Goal: Information Seeking & Learning: Learn about a topic

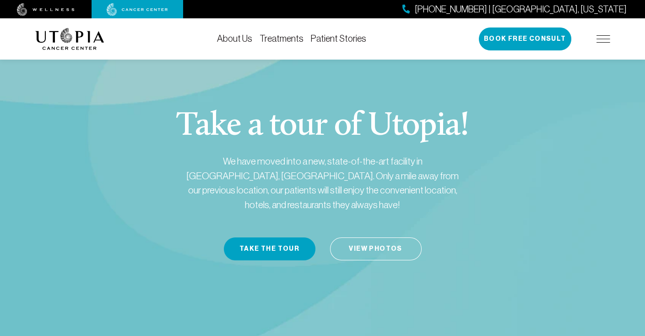
click at [282, 38] on link "Treatments" at bounding box center [282, 38] width 44 height 10
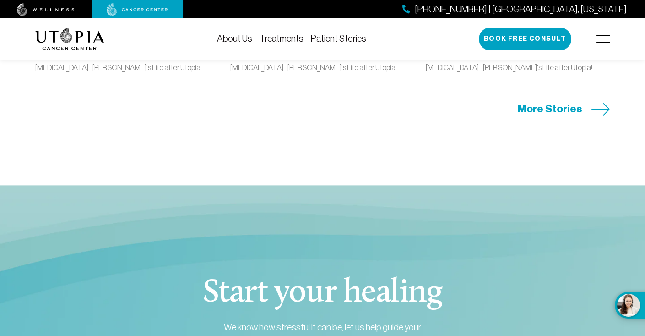
scroll to position [1969, 0]
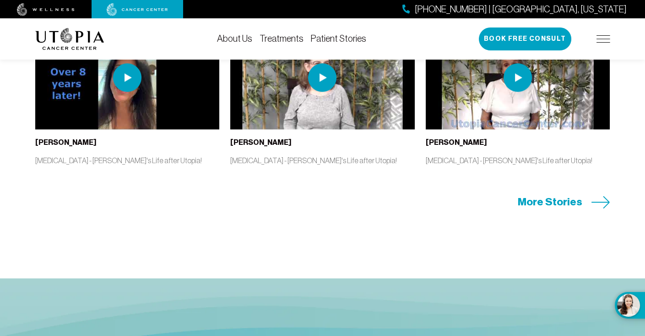
click at [549, 209] on span "More Stories" at bounding box center [550, 202] width 65 height 14
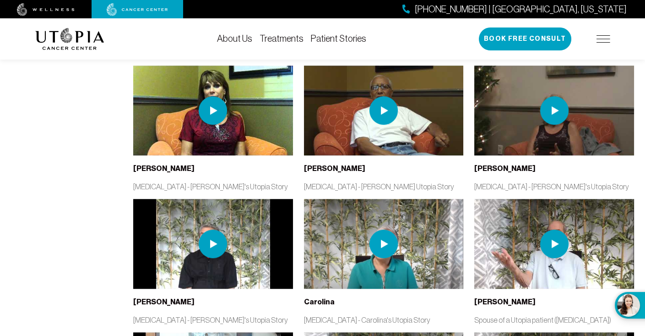
scroll to position [1282, 0]
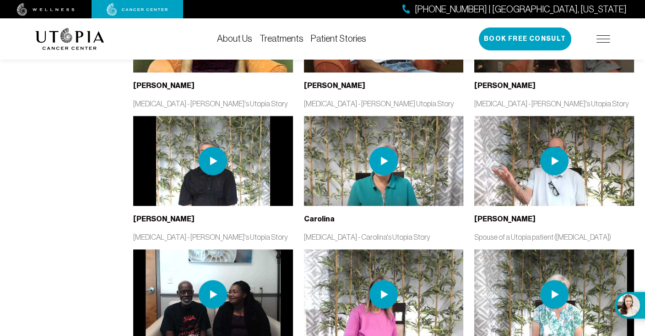
click at [210, 280] on img at bounding box center [213, 294] width 28 height 28
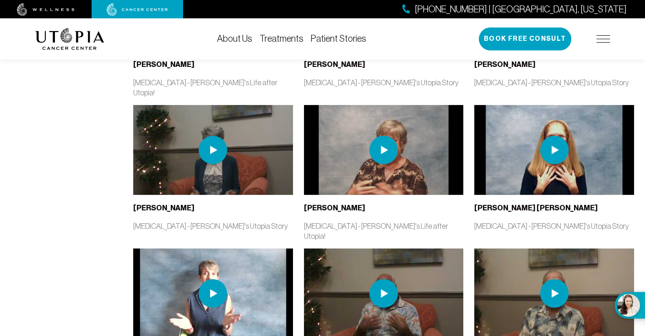
click at [236, 36] on link "About Us" at bounding box center [234, 38] width 35 height 10
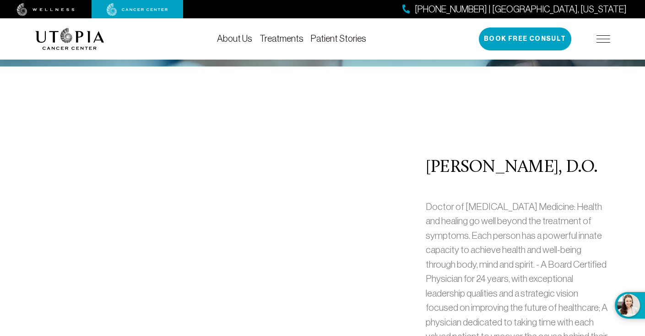
scroll to position [412, 0]
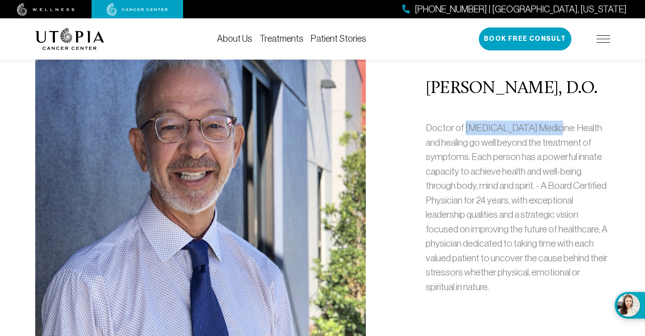
drag, startPoint x: 462, startPoint y: 126, endPoint x: 548, endPoint y: 126, distance: 85.6
click at [548, 126] on p "Doctor of [MEDICAL_DATA] Medicine: Health and healing go well beyond the treatm…" at bounding box center [518, 206] width 185 height 173
copy p "[MEDICAL_DATA] Medicine"
click at [394, 203] on div "[PERSON_NAME], D.O. Doctor of [MEDICAL_DATA] Medicine: Health and healing go we…" at bounding box center [323, 190] width 586 height 384
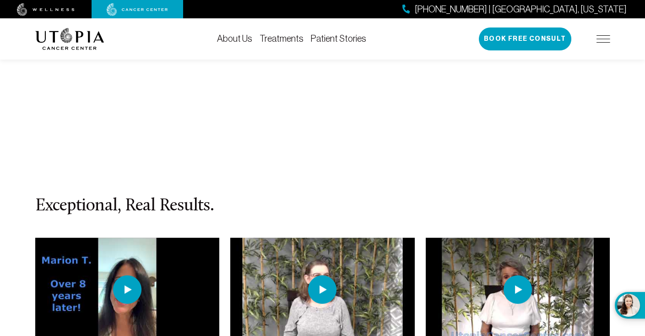
scroll to position [4030, 0]
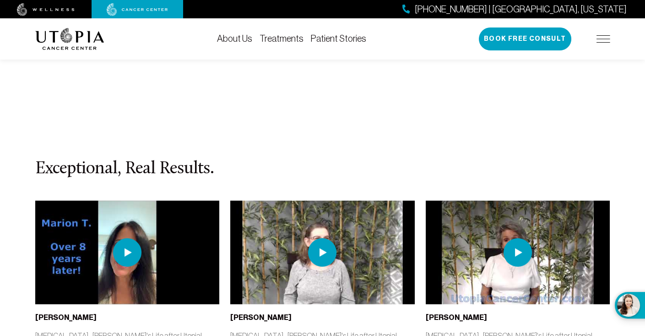
click at [640, 195] on section "Exceptional, Real Results. [PERSON_NAME] [MEDICAL_DATA] - [PERSON_NAME]'s Life …" at bounding box center [322, 272] width 645 height 362
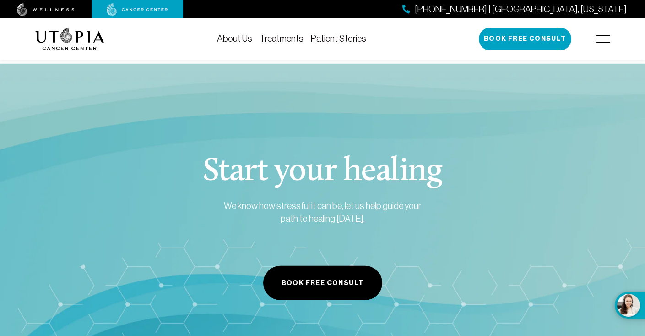
scroll to position [4579, 0]
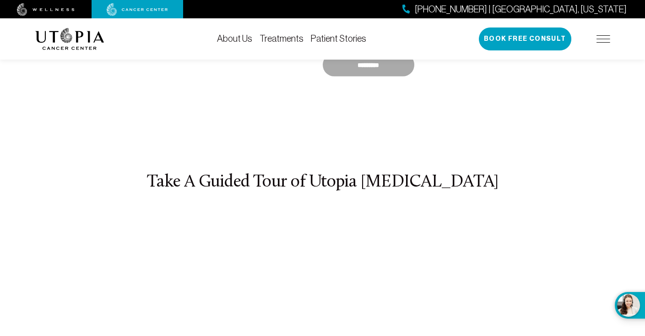
click at [280, 36] on link "Treatments" at bounding box center [282, 38] width 44 height 10
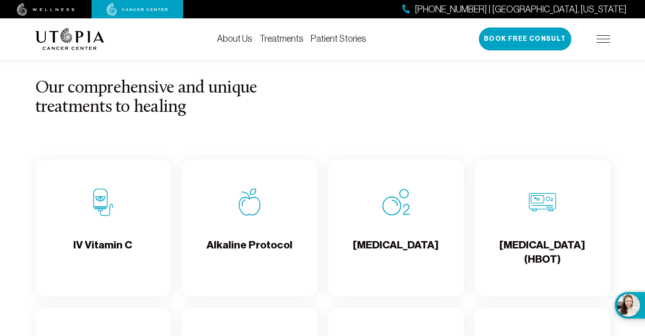
scroll to position [870, 0]
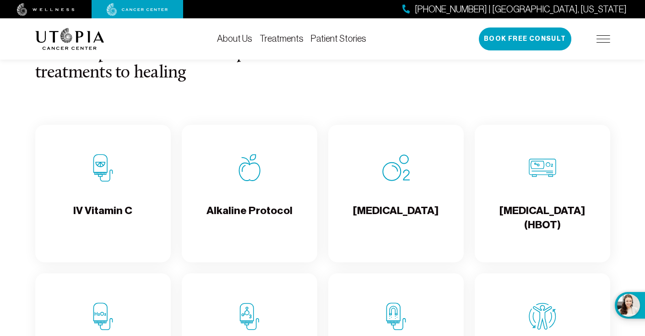
click at [99, 176] on img at bounding box center [102, 167] width 27 height 27
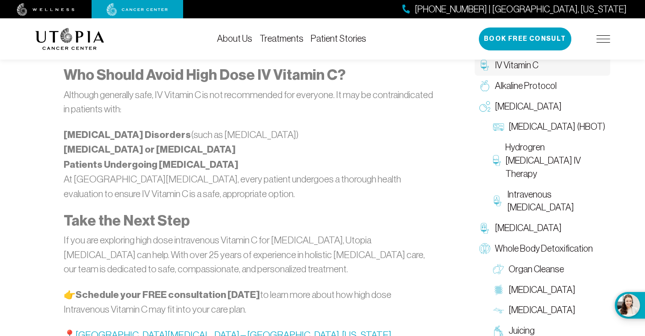
scroll to position [1832, 0]
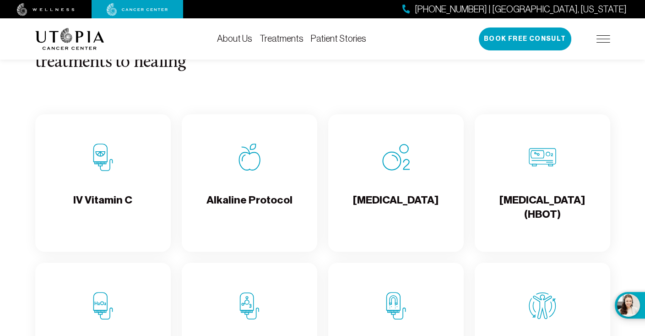
scroll to position [870, 0]
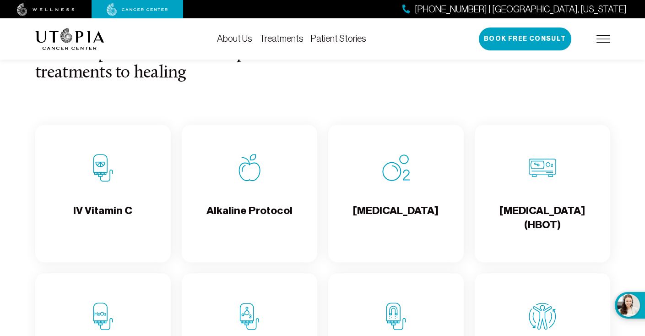
click at [254, 179] on img at bounding box center [249, 167] width 27 height 27
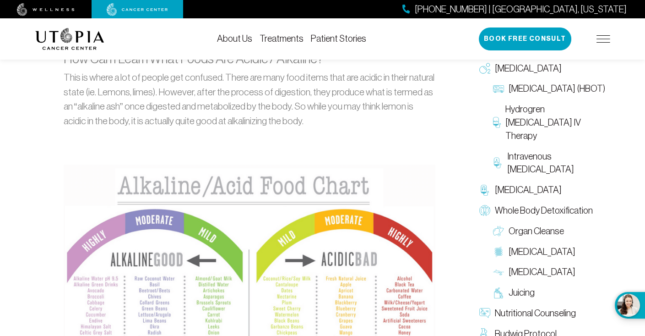
scroll to position [778, 0]
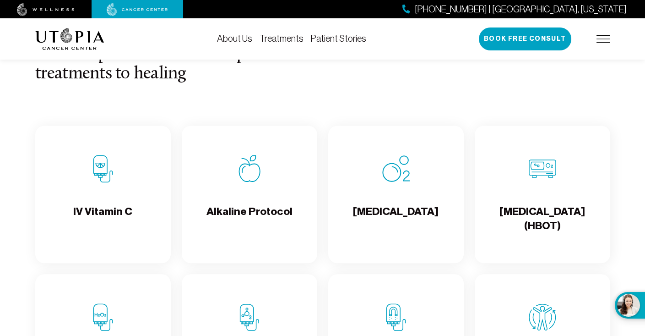
scroll to position [870, 0]
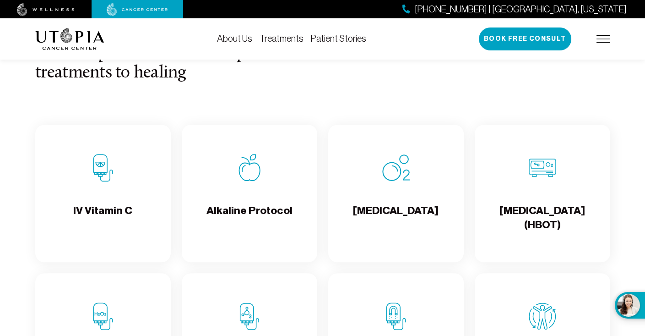
click at [394, 181] on img at bounding box center [395, 167] width 27 height 27
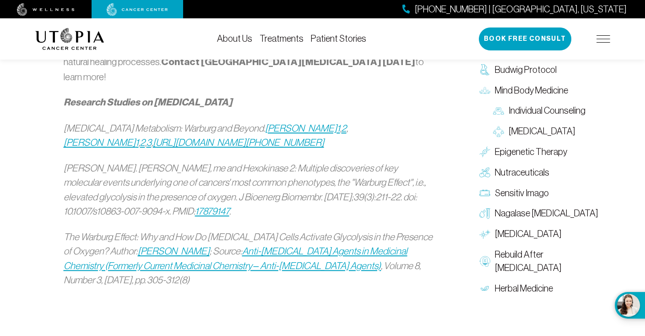
scroll to position [824, 0]
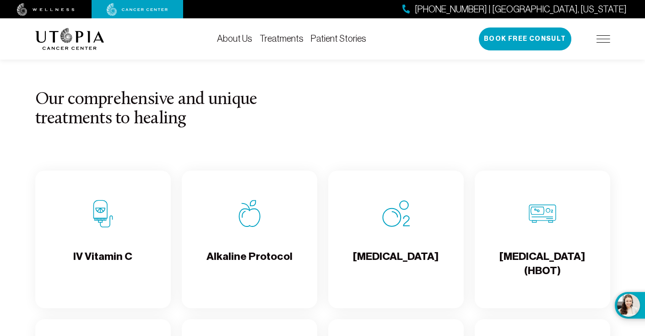
scroll to position [870, 0]
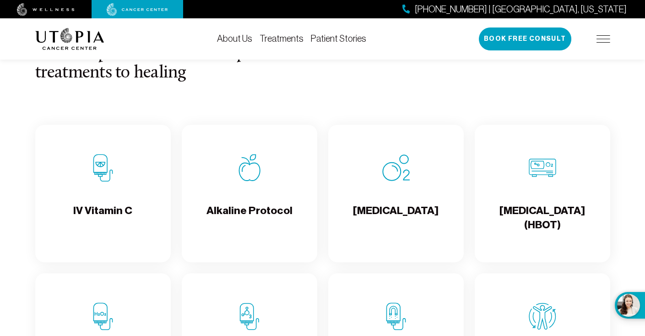
click at [539, 174] on img at bounding box center [542, 167] width 27 height 27
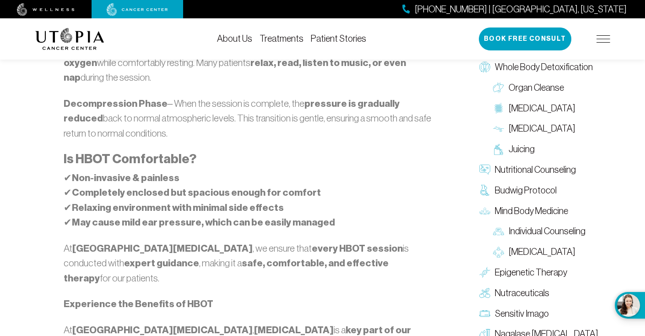
scroll to position [1374, 0]
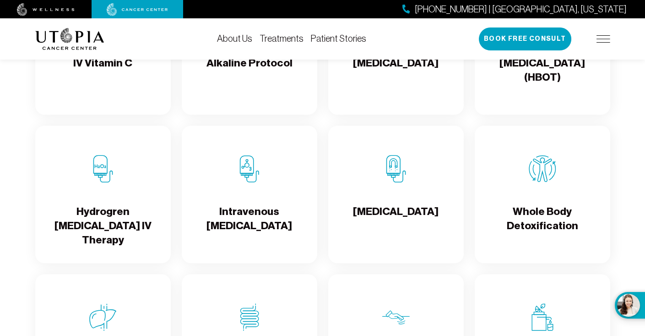
scroll to position [1053, 0]
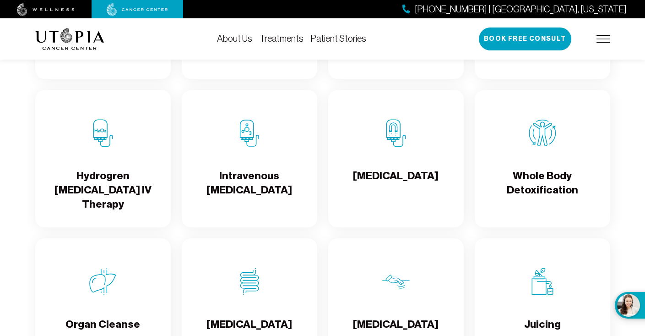
click at [100, 143] on img at bounding box center [102, 132] width 27 height 27
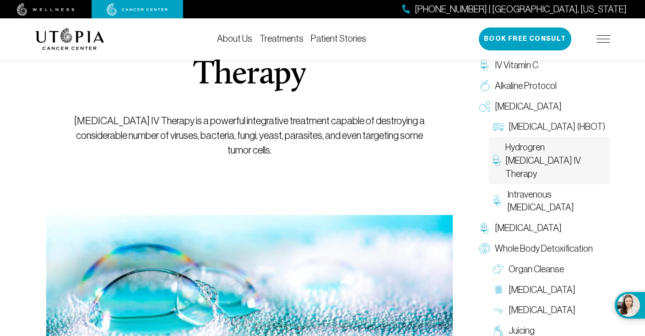
scroll to position [46, 0]
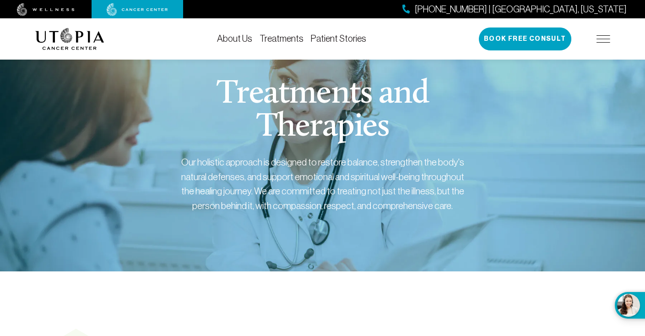
click at [602, 40] on img at bounding box center [604, 38] width 14 height 7
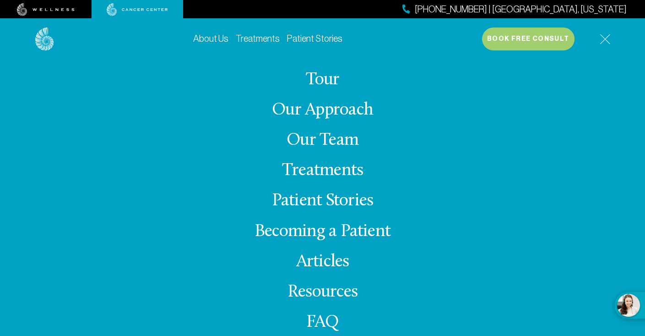
click at [319, 75] on link "Tour" at bounding box center [323, 80] width 34 height 18
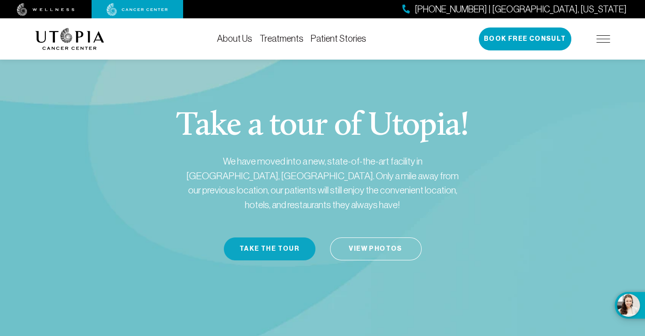
click at [256, 237] on button "Take the Tour" at bounding box center [270, 248] width 92 height 23
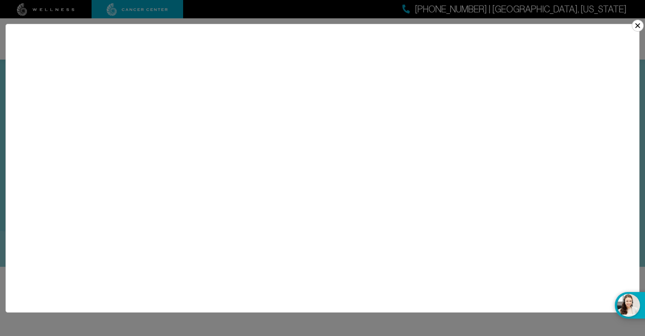
scroll to position [137, 0]
click at [642, 22] on button "×" at bounding box center [638, 26] width 12 height 12
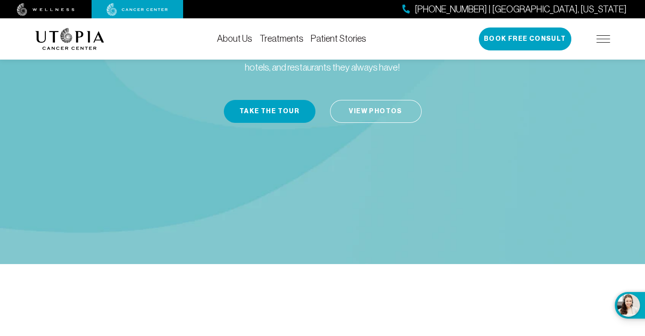
click at [602, 33] on div "[PHONE_NUMBER] | [GEOGRAPHIC_DATA], [US_STATE] Book Free Consult" at bounding box center [544, 38] width 131 height 23
click at [602, 36] on img at bounding box center [604, 38] width 14 height 7
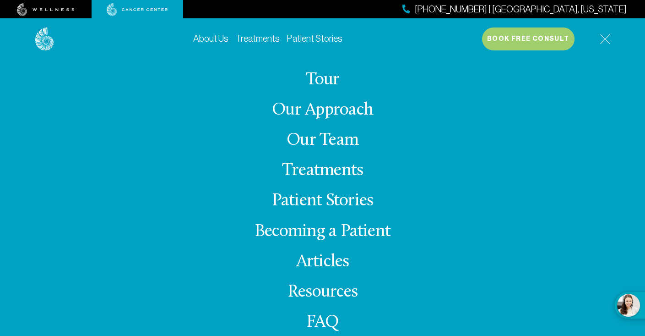
scroll to position [19, 0]
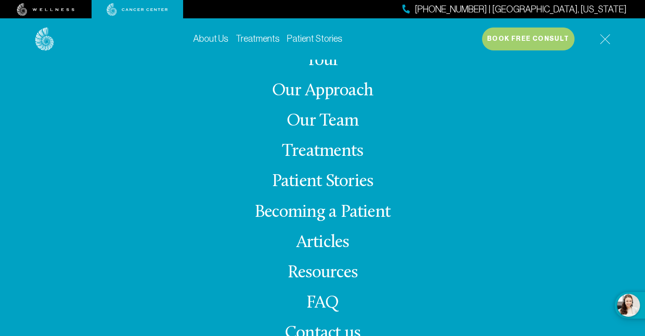
click at [316, 299] on link "FAQ" at bounding box center [322, 303] width 33 height 18
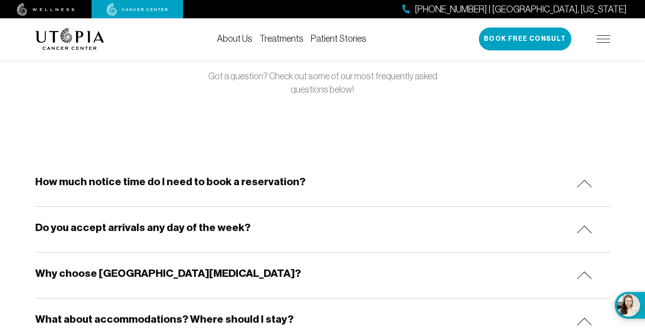
scroll to position [92, 0]
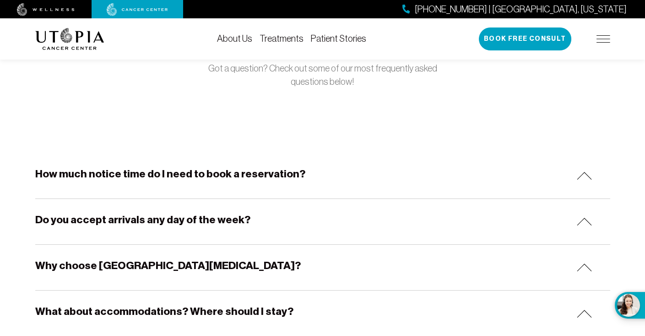
click at [583, 174] on img at bounding box center [584, 176] width 15 height 8
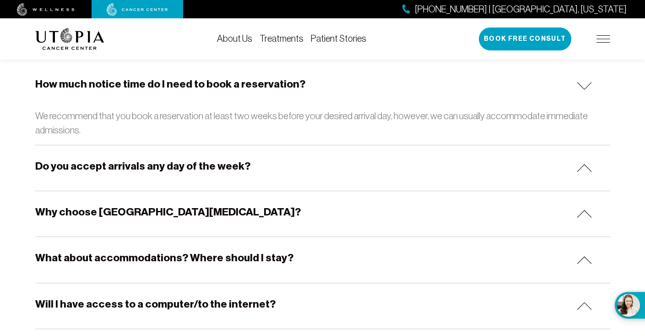
scroll to position [183, 0]
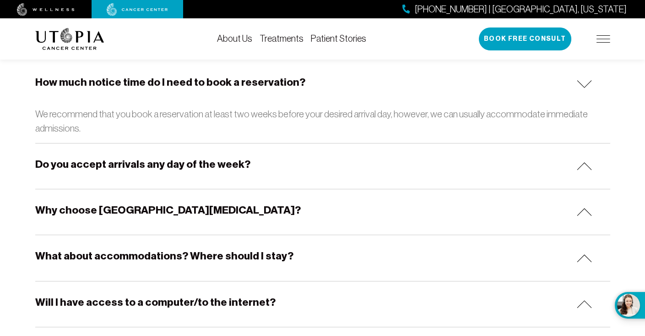
click at [582, 163] on img at bounding box center [584, 166] width 15 height 8
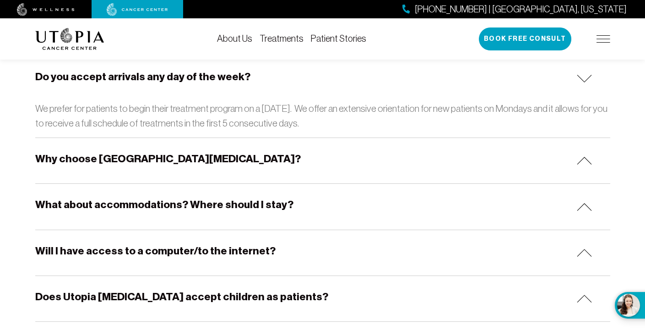
scroll to position [275, 0]
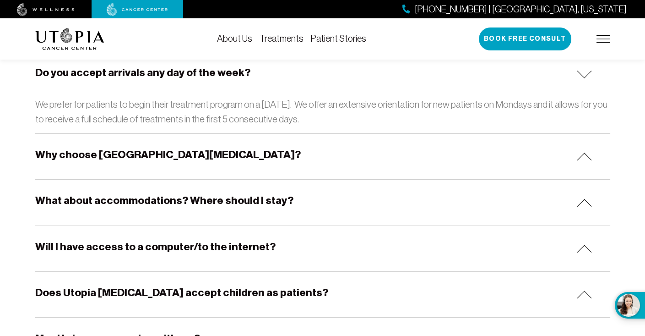
click at [584, 158] on img at bounding box center [584, 156] width 15 height 8
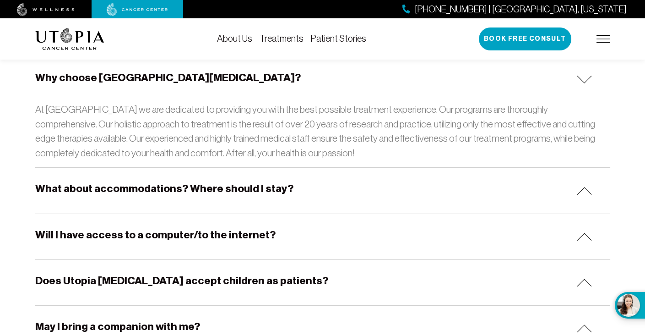
scroll to position [366, 0]
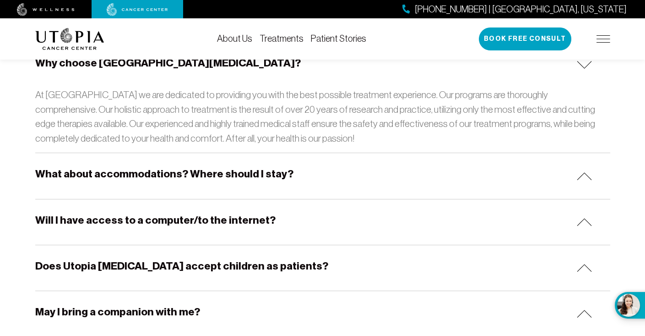
click at [585, 173] on img at bounding box center [584, 176] width 15 height 8
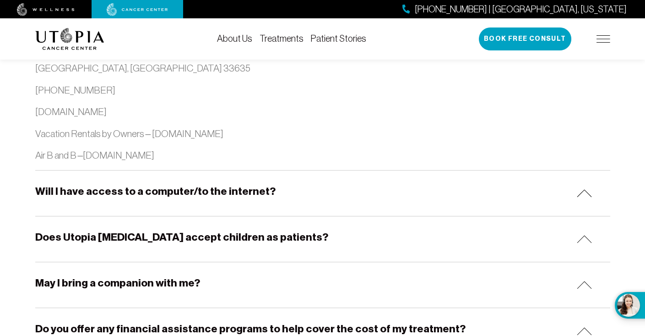
scroll to position [1145, 0]
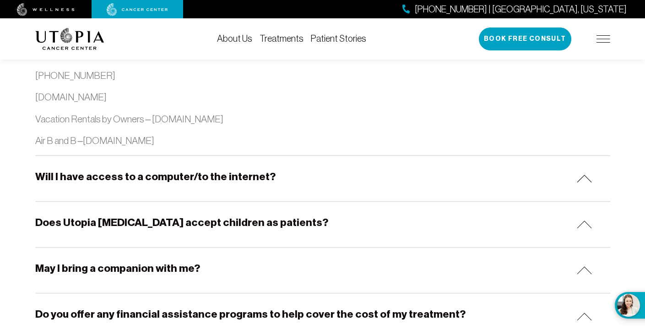
click at [584, 174] on img at bounding box center [584, 178] width 15 height 8
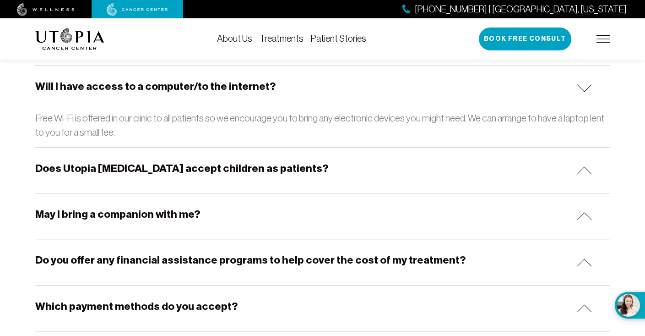
scroll to position [1236, 0]
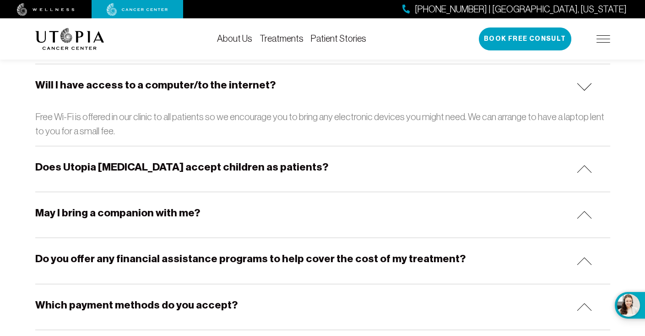
click at [586, 211] on img at bounding box center [584, 215] width 15 height 8
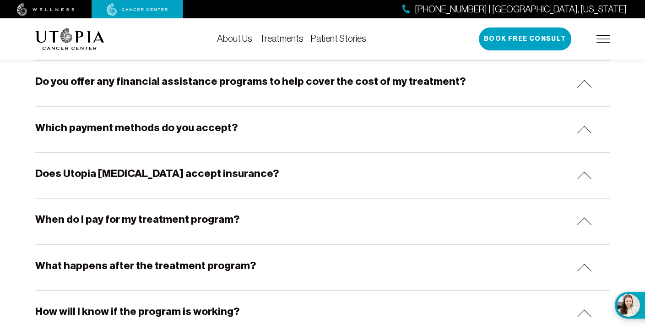
scroll to position [1465, 0]
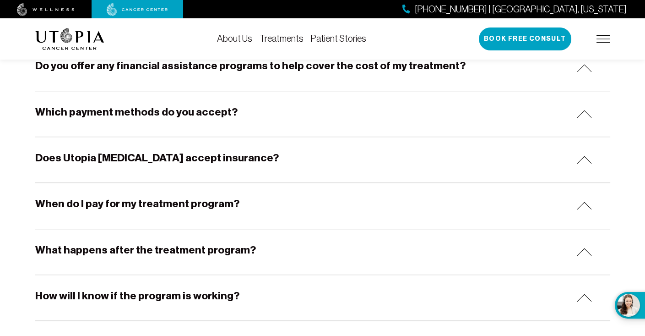
click at [585, 203] on img at bounding box center [584, 205] width 15 height 8
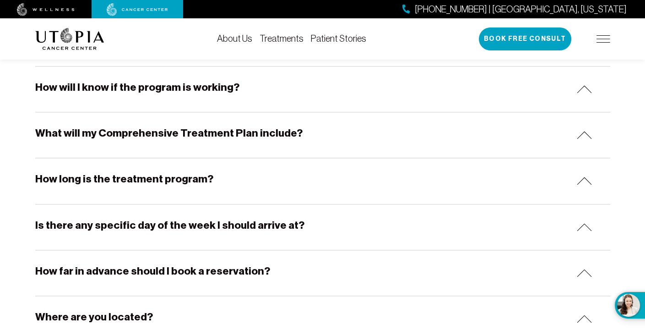
scroll to position [1740, 0]
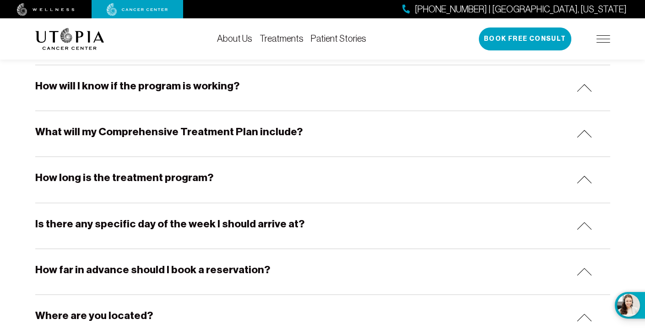
click at [587, 169] on div "How long is the treatment program?" at bounding box center [322, 179] width 575 height 45
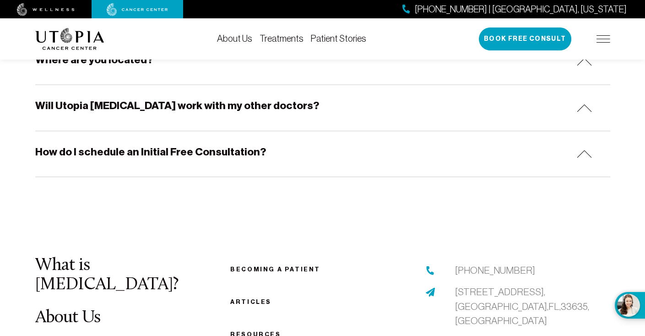
scroll to position [1969, 0]
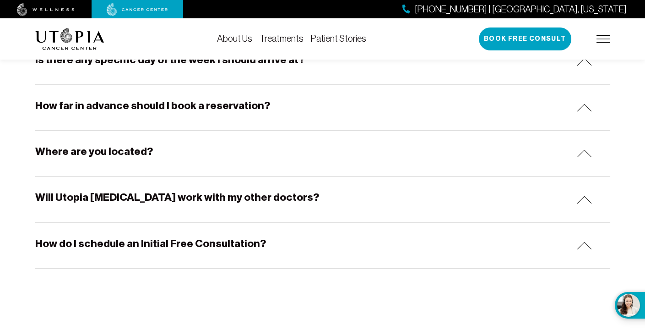
click at [580, 196] on img at bounding box center [584, 200] width 15 height 8
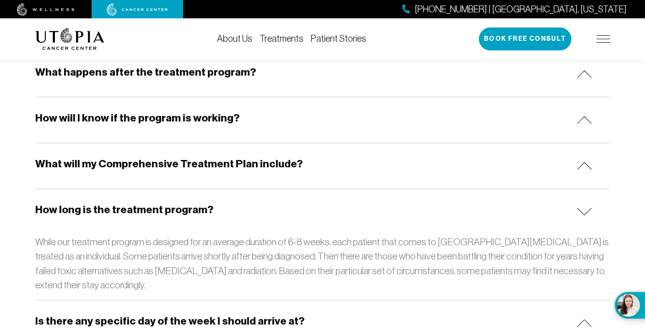
scroll to position [1694, 0]
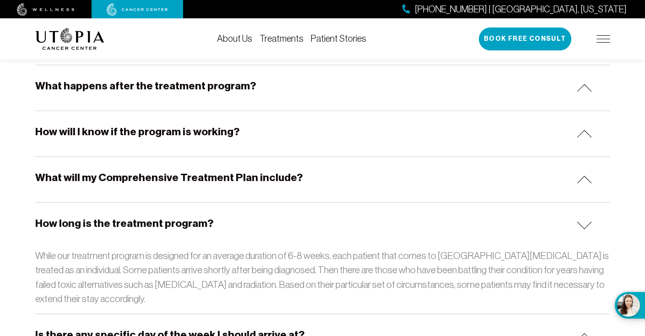
click at [582, 175] on img at bounding box center [584, 179] width 15 height 8
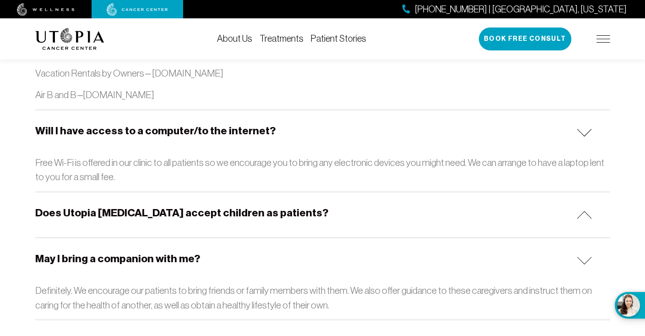
scroll to position [1374, 0]
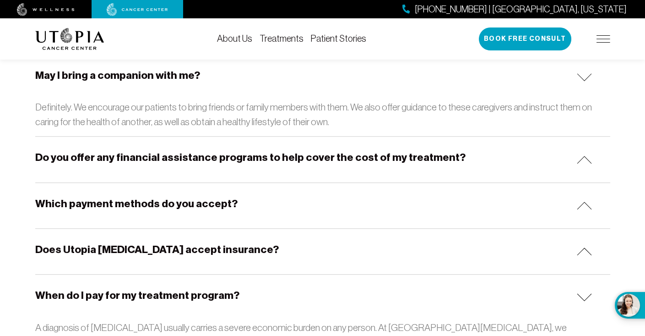
click at [582, 201] on img at bounding box center [584, 205] width 15 height 8
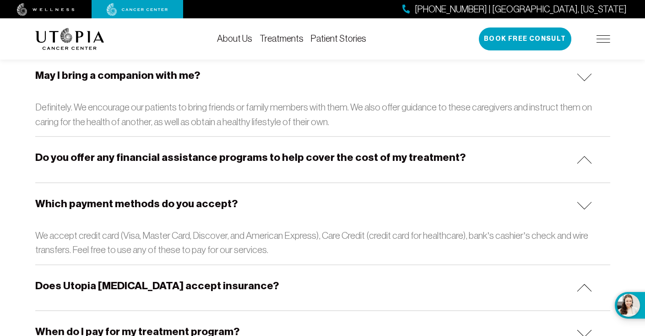
click at [583, 156] on img at bounding box center [584, 160] width 15 height 8
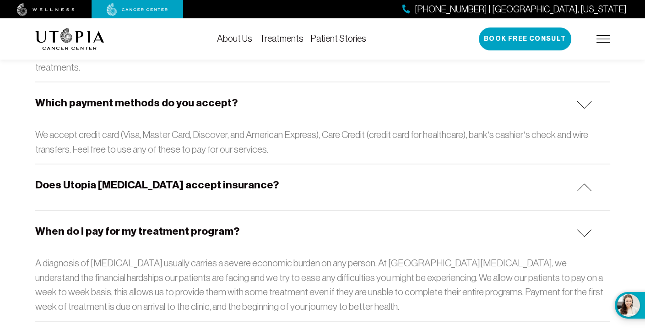
scroll to position [1557, 0]
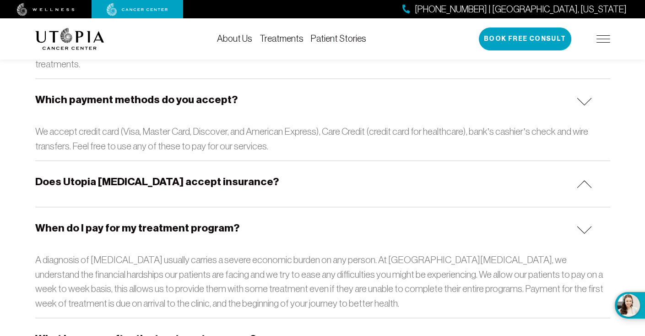
click at [582, 180] on img at bounding box center [584, 184] width 15 height 8
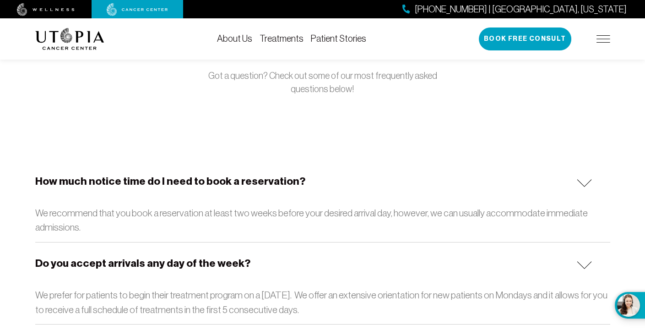
scroll to position [0, 0]
